Goal: Information Seeking & Learning: Learn about a topic

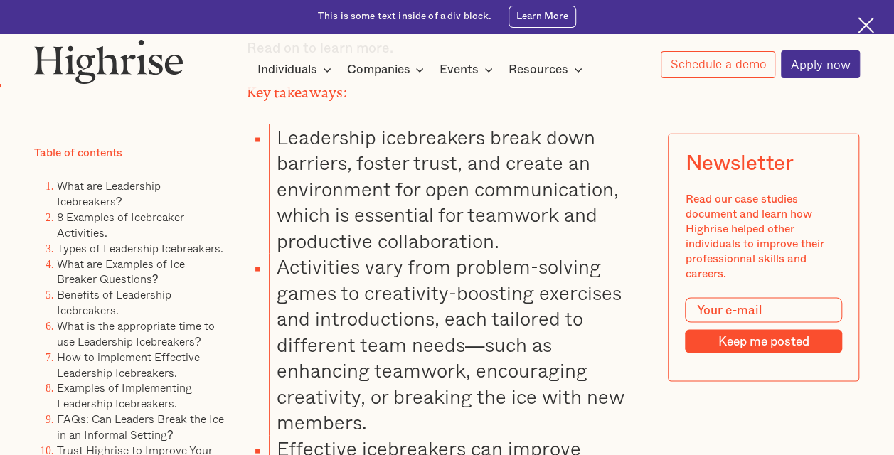
scroll to position [1281, 0]
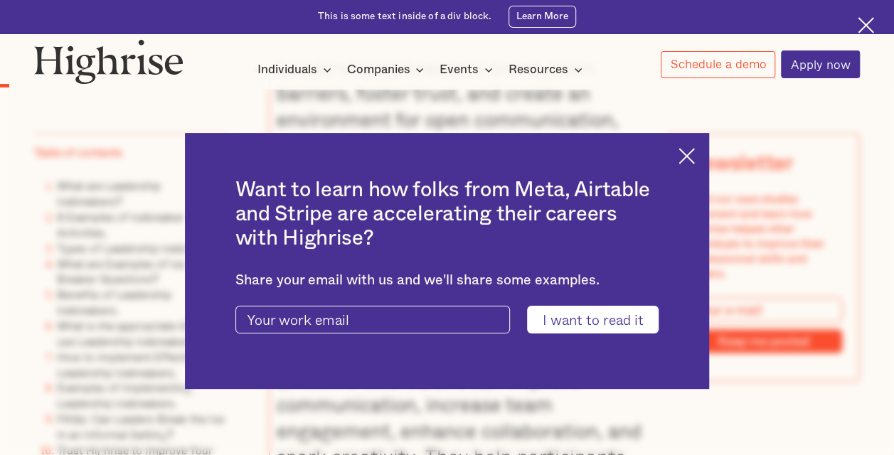
click at [695, 158] on img at bounding box center [687, 156] width 16 height 16
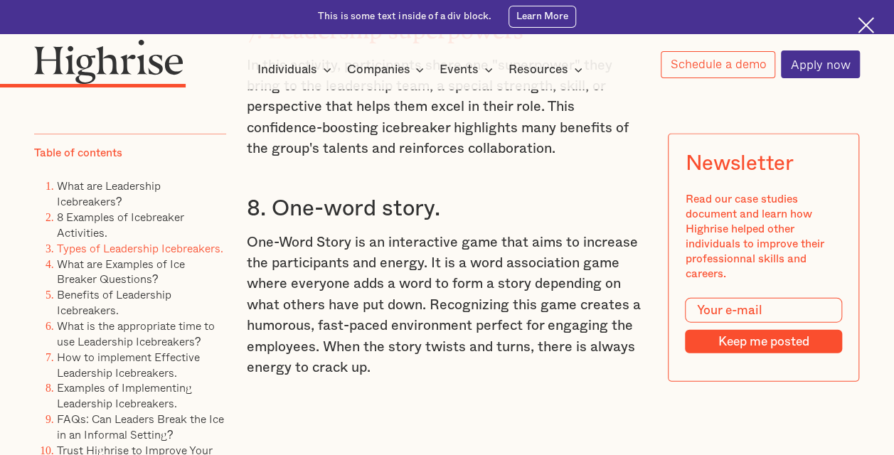
scroll to position [4056, 0]
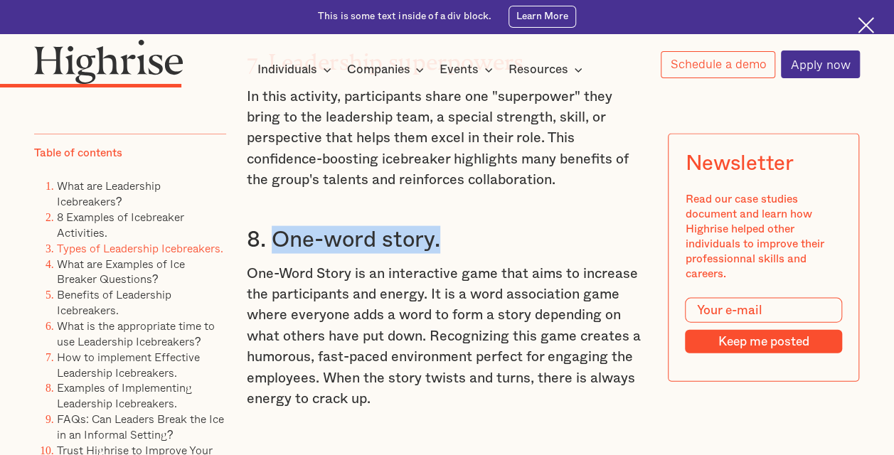
drag, startPoint x: 449, startPoint y: 213, endPoint x: 269, endPoint y: 208, distance: 180.1
click at [269, 226] on h3 "8. One-word story." at bounding box center [447, 240] width 401 height 28
drag, startPoint x: 269, startPoint y: 208, endPoint x: 300, endPoint y: 212, distance: 30.9
copy h3 "One-word story."
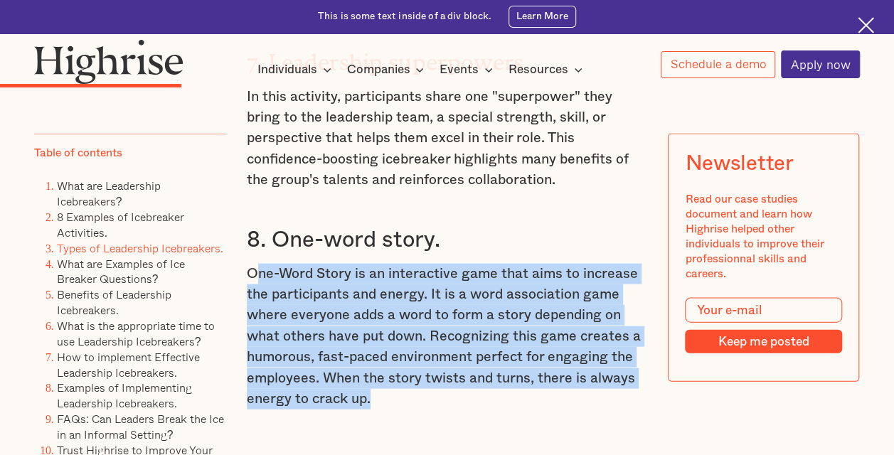
drag, startPoint x: 386, startPoint y: 388, endPoint x: 250, endPoint y: 253, distance: 191.2
drag, startPoint x: 250, startPoint y: 253, endPoint x: 386, endPoint y: 363, distance: 174.6
click at [386, 363] on p "One-Word Story is an interactive game that aims to increase the participants an…" at bounding box center [447, 337] width 401 height 147
click at [382, 374] on p "One-Word Story is an interactive game that aims to increase the participants an…" at bounding box center [447, 337] width 401 height 147
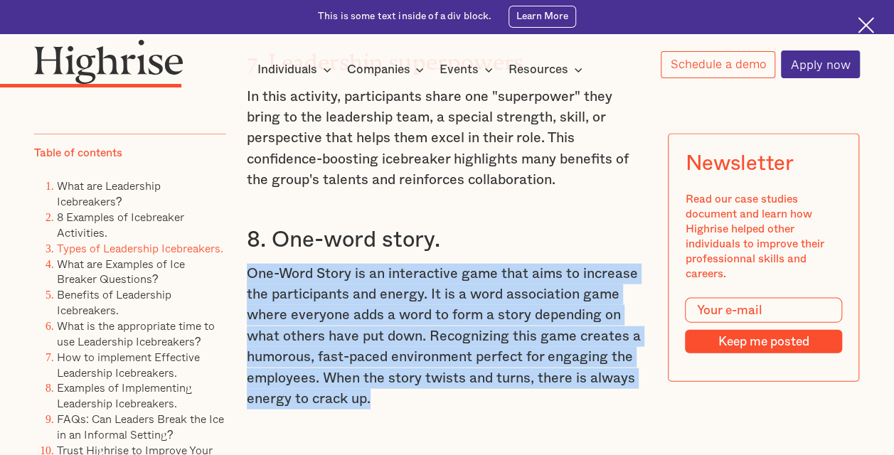
drag, startPoint x: 379, startPoint y: 376, endPoint x: 243, endPoint y: 242, distance: 190.7
drag, startPoint x: 243, startPoint y: 242, endPoint x: 273, endPoint y: 254, distance: 32.2
copy p "One-Word Story is an interactive game that aims to increase the participants an…"
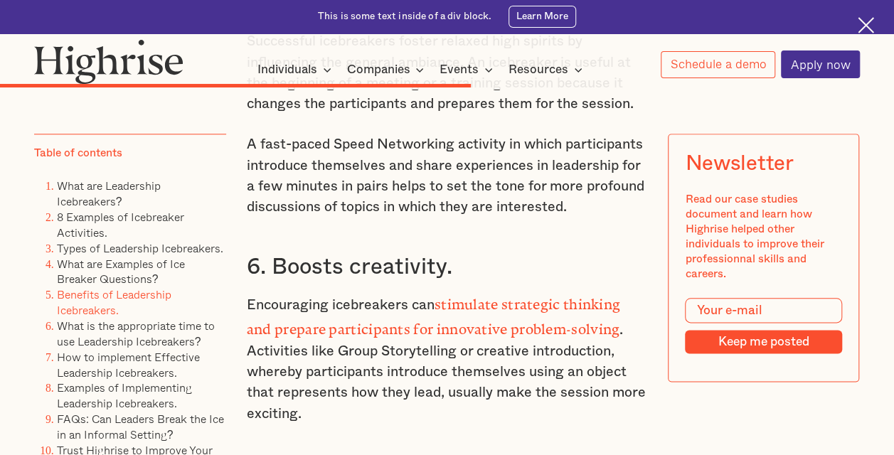
scroll to position [8752, 0]
